Goal: Task Accomplishment & Management: Complete application form

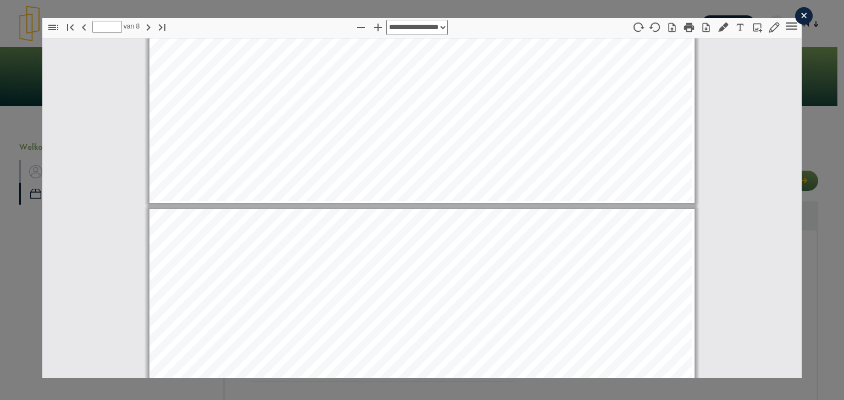
scroll to position [3203, 0]
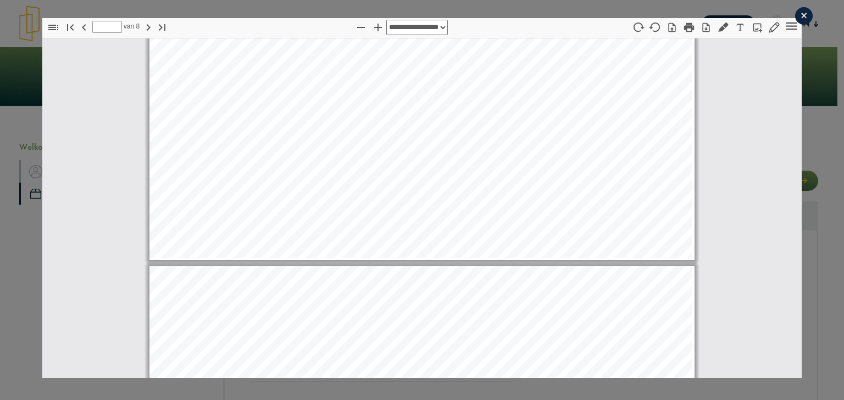
type input "*"
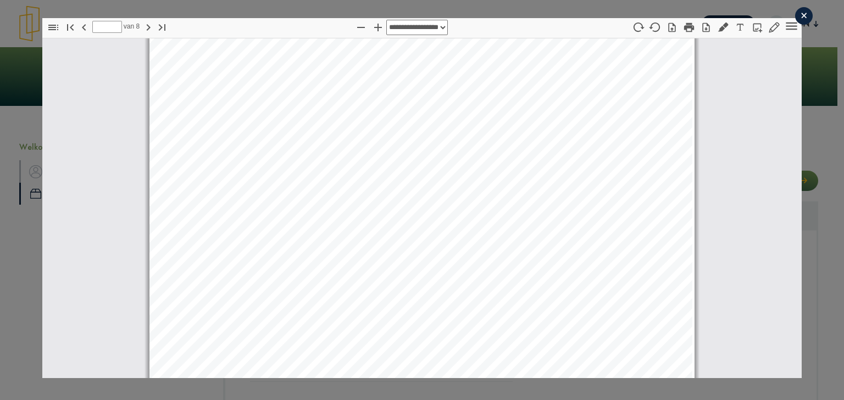
scroll to position [1928, 0]
drag, startPoint x: 795, startPoint y: 9, endPoint x: 793, endPoint y: 16, distance: 6.9
click at [796, 9] on div "×" at bounding box center [804, 16] width 18 height 18
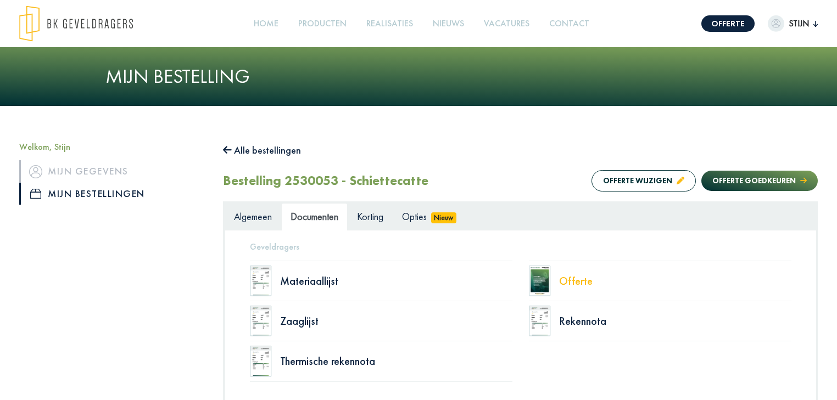
click at [562, 285] on div "Offerte" at bounding box center [675, 281] width 232 height 11
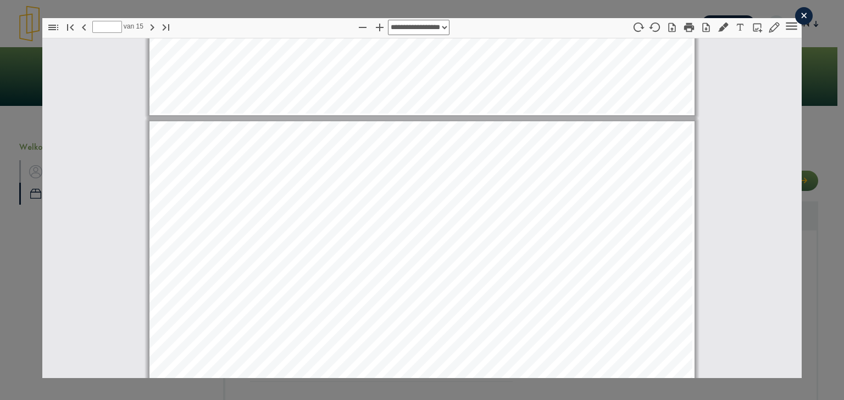
scroll to position [9666, 0]
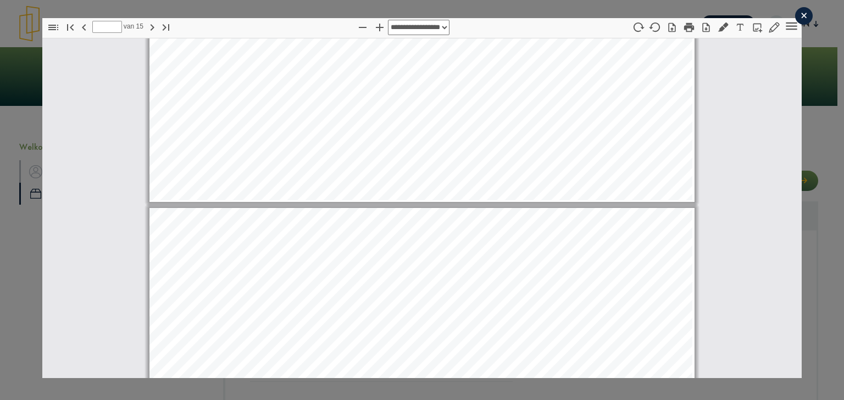
type input "*"
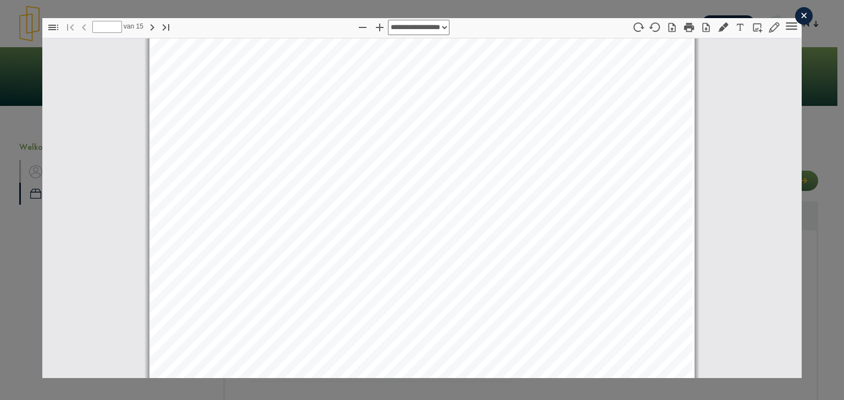
scroll to position [0, 0]
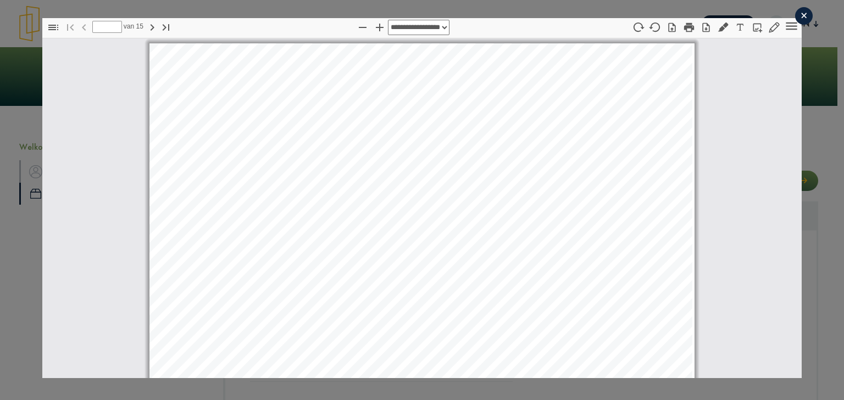
click at [800, 13] on div "×" at bounding box center [804, 16] width 18 height 18
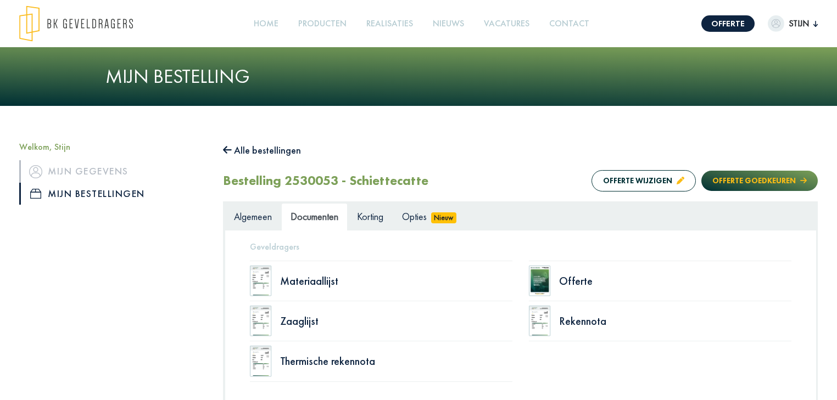
click at [752, 180] on button "Offerte goedkeuren" at bounding box center [759, 181] width 116 height 20
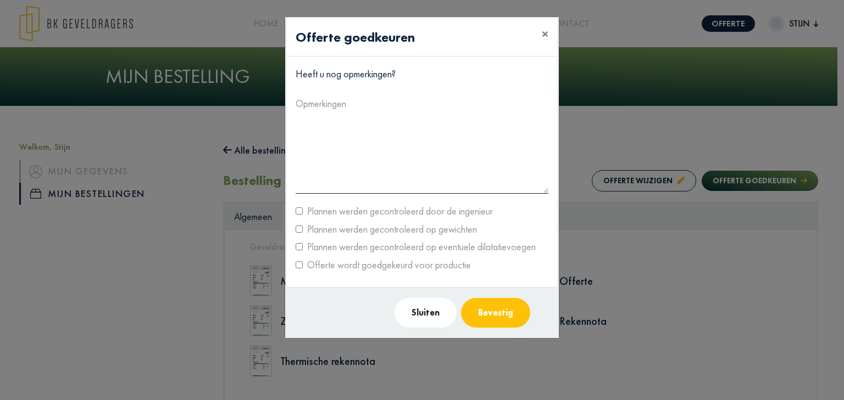
click at [339, 72] on p "Heeft u nog opmerkingen?" at bounding box center [421, 74] width 253 height 18
click at [420, 312] on button "Sluiten" at bounding box center [425, 313] width 62 height 30
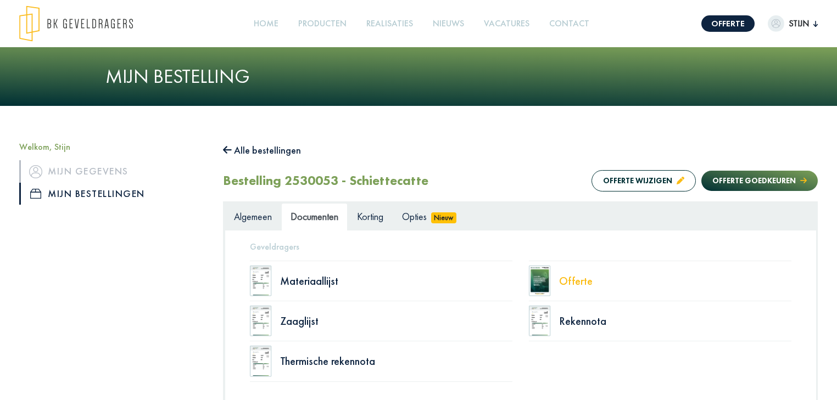
click at [567, 276] on div "Offerte" at bounding box center [675, 281] width 232 height 11
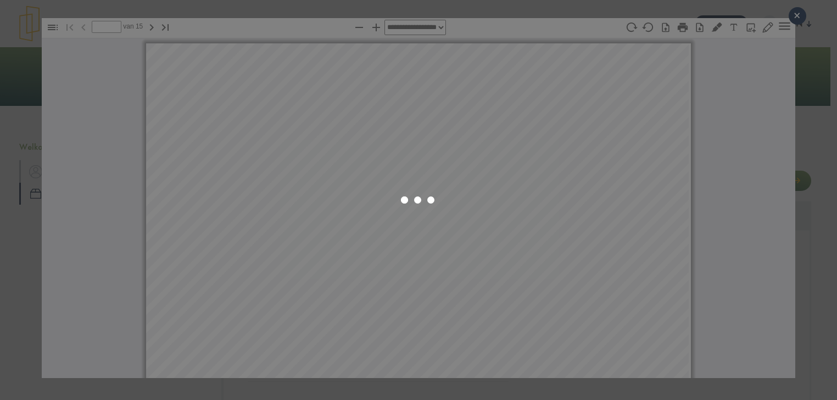
select select "****"
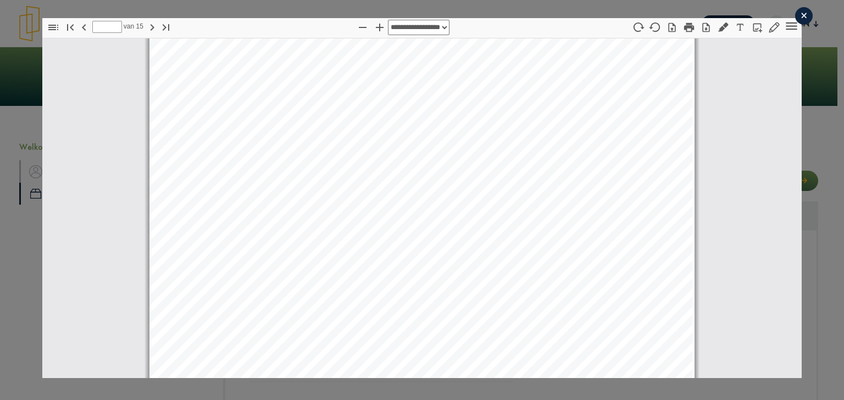
scroll to position [1967, 0]
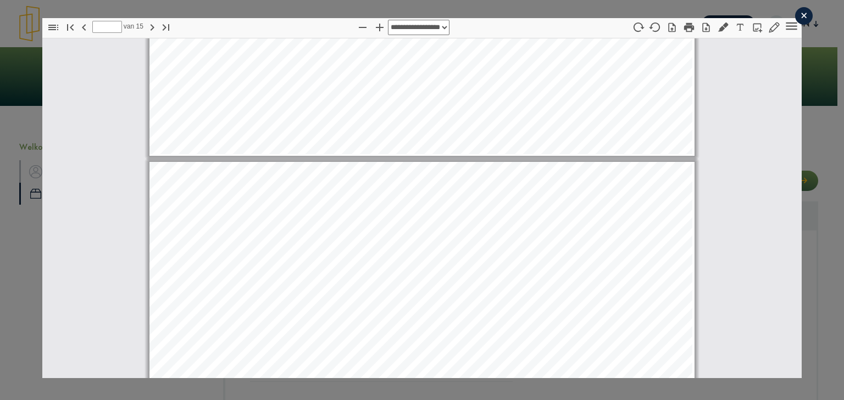
type input "*"
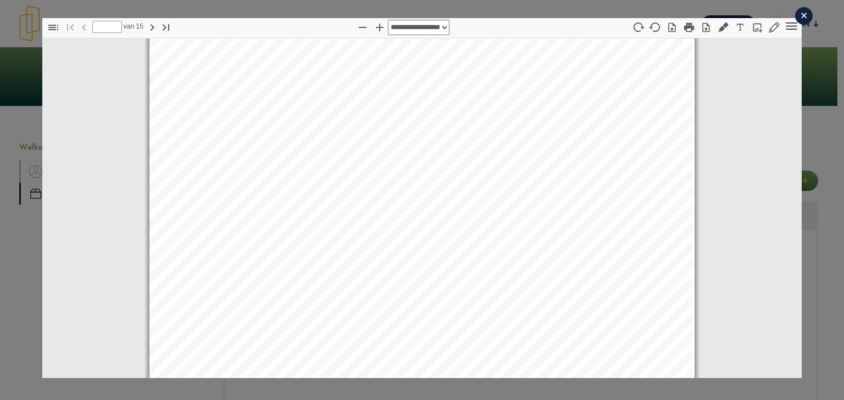
scroll to position [0, 0]
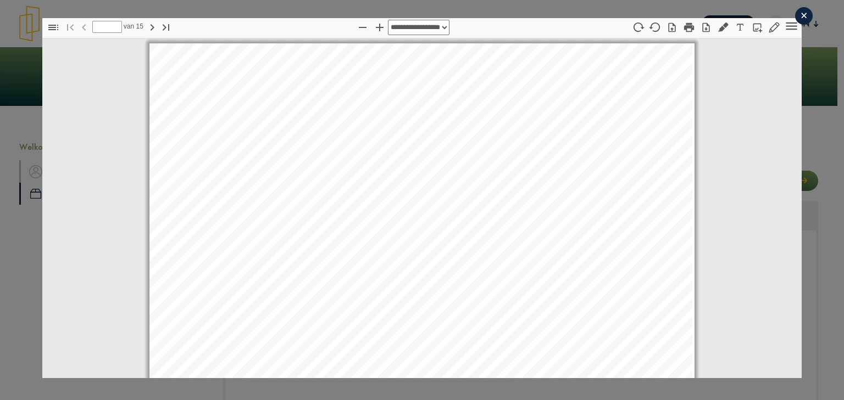
click at [796, 11] on div "×" at bounding box center [804, 16] width 18 height 18
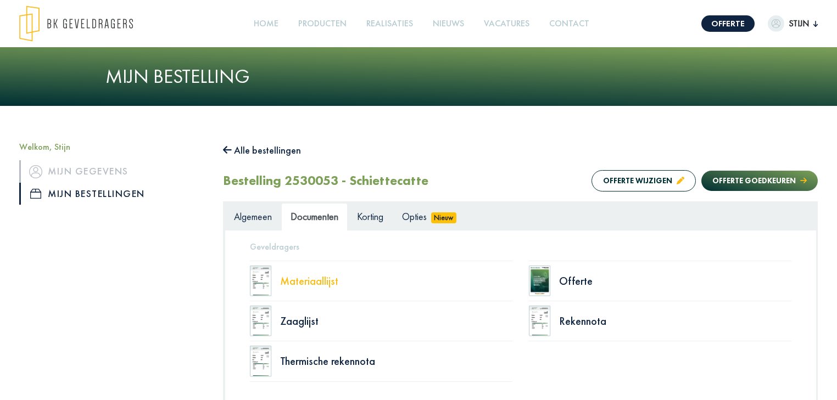
click at [308, 284] on div "Materiaallijst" at bounding box center [396, 281] width 232 height 11
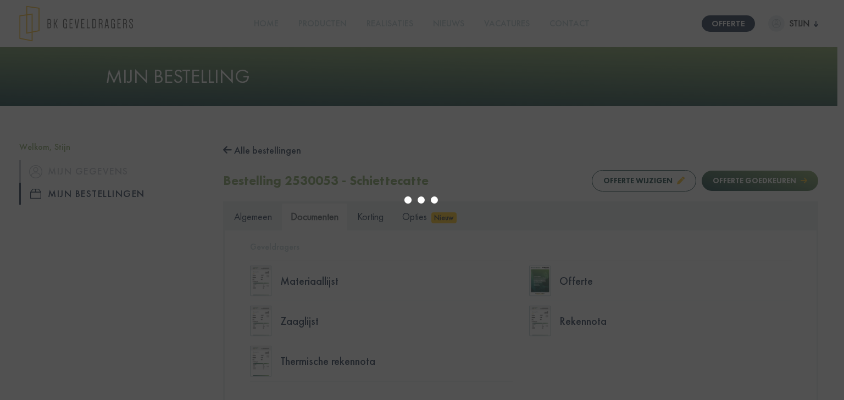
select select "****"
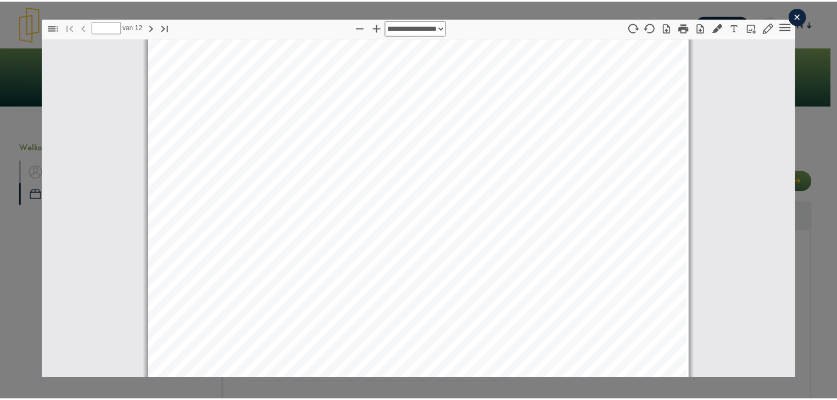
scroll to position [137, 0]
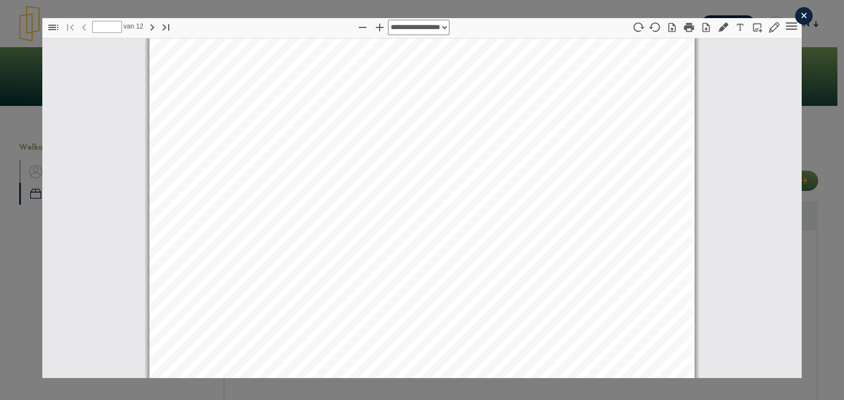
click at [795, 16] on div "×" at bounding box center [804, 16] width 18 height 18
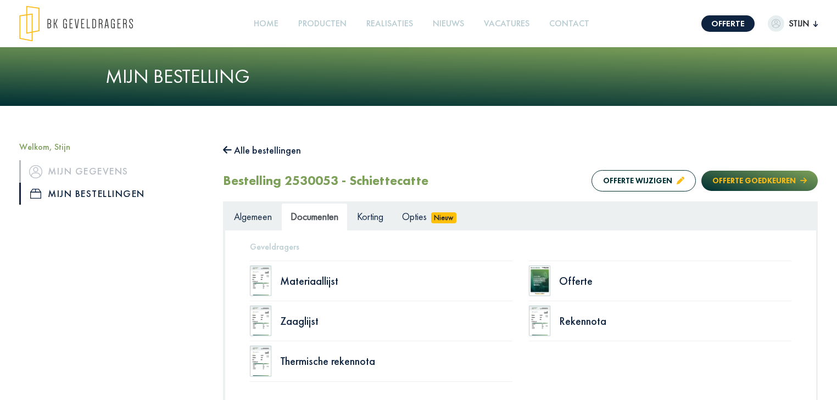
click at [749, 182] on button "Offerte goedkeuren" at bounding box center [759, 181] width 116 height 20
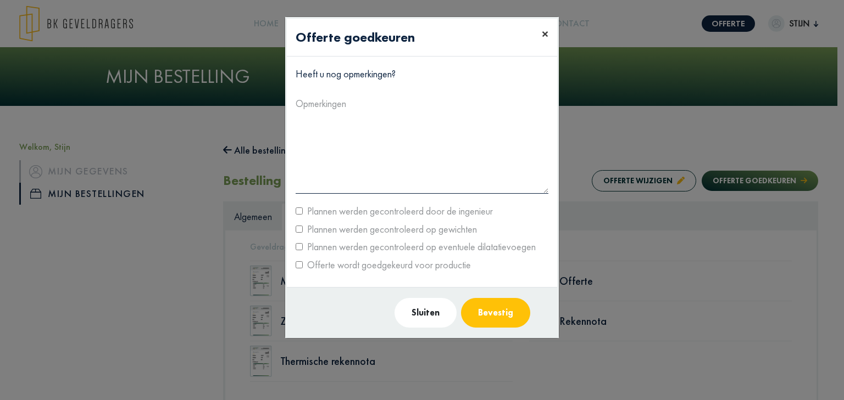
click at [549, 36] on button "×" at bounding box center [545, 34] width 24 height 31
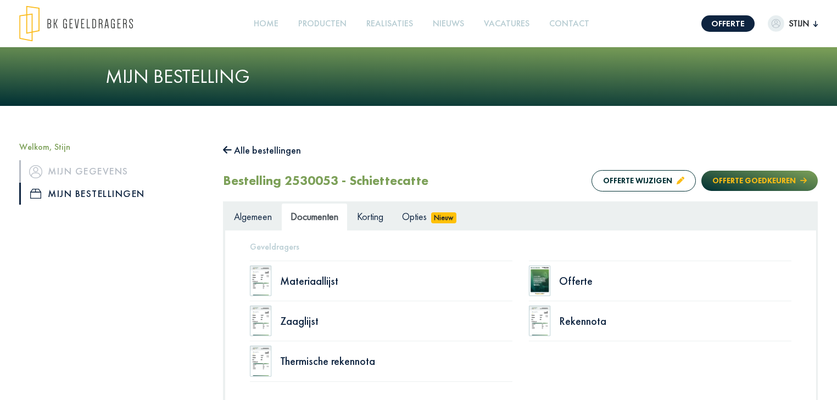
click at [765, 180] on button "Offerte goedkeuren" at bounding box center [759, 181] width 116 height 20
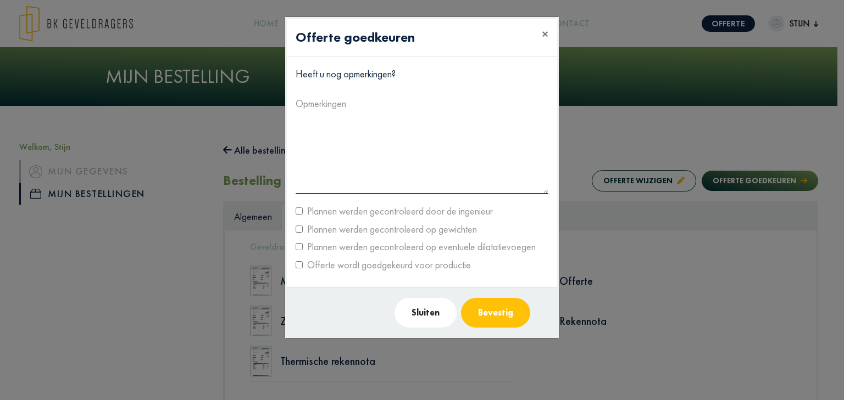
click at [508, 317] on button "Bevestig" at bounding box center [495, 313] width 69 height 30
